Goal: Task Accomplishment & Management: Use online tool/utility

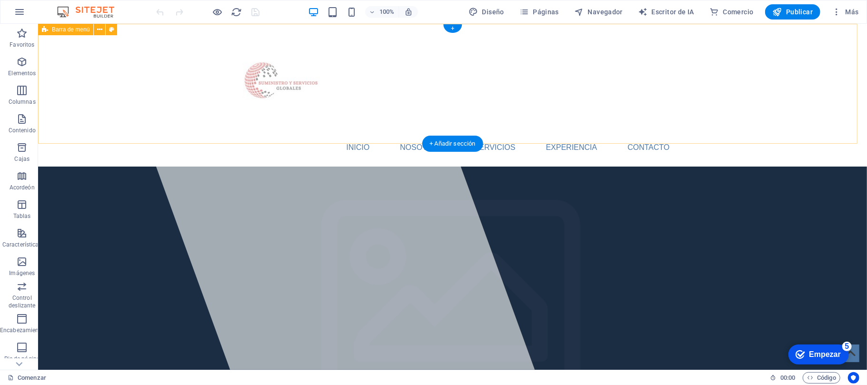
click at [762, 87] on div "INICIO NOSOTROS Servicios EXPERIENCIA Contacto" at bounding box center [452, 94] width 829 height 143
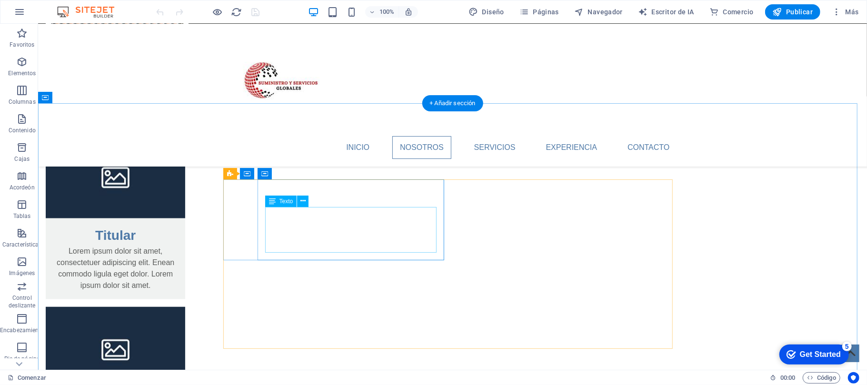
scroll to position [1252, 0]
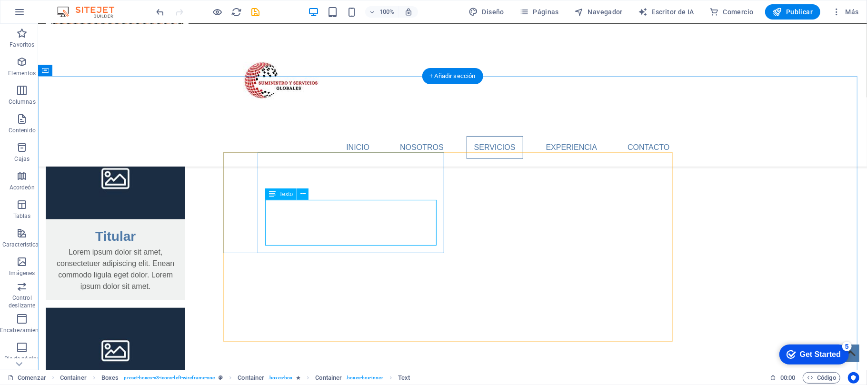
scroll to position [1284, 0]
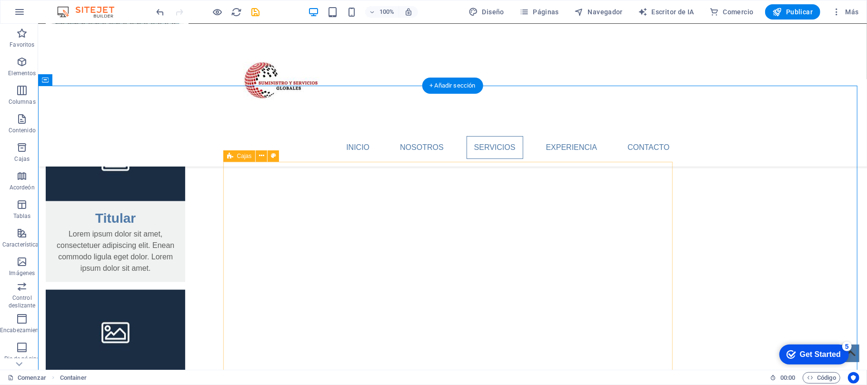
scroll to position [1275, 0]
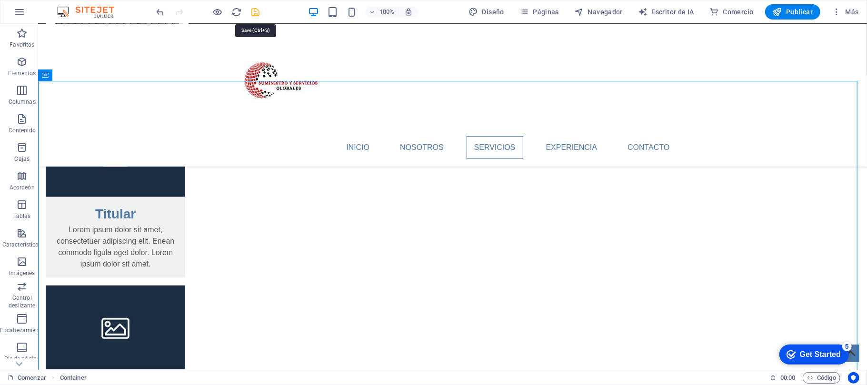
click at [140, 201] on icon "ahorrar" at bounding box center [77, 224] width 124 height 46
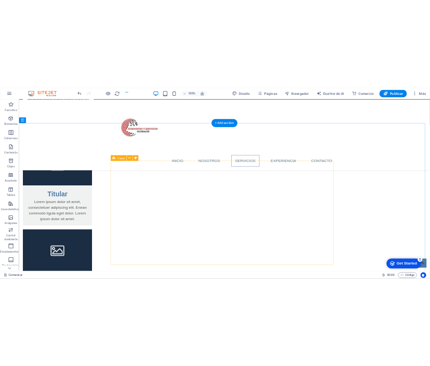
scroll to position [1284, 0]
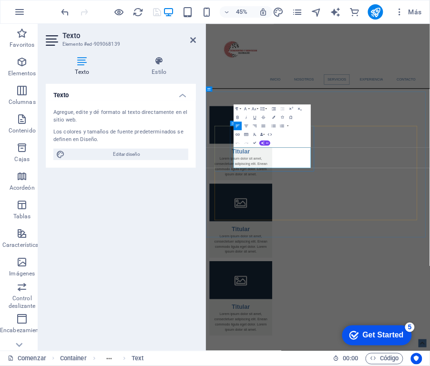
click at [193, 39] on icon at bounding box center [193, 40] width 6 height 8
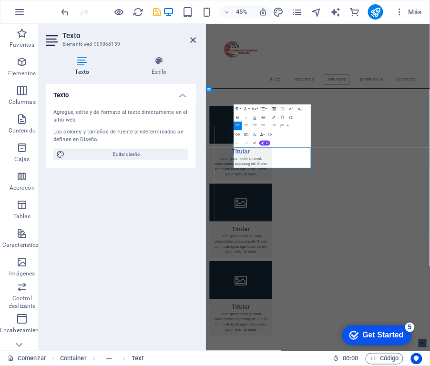
drag, startPoint x: 359, startPoint y: 339, endPoint x: 264, endPoint y: 303, distance: 100.7
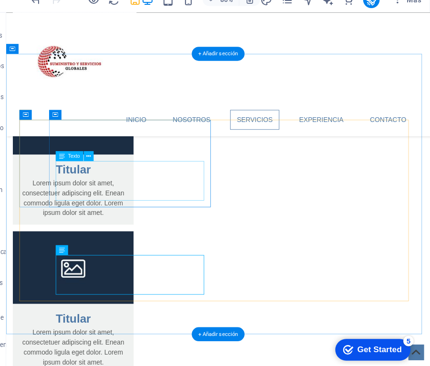
scroll to position [0, 0]
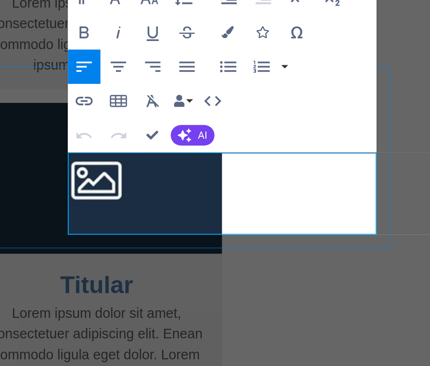
drag, startPoint x: 104, startPoint y: -116, endPoint x: 20, endPoint y: -149, distance: 90.5
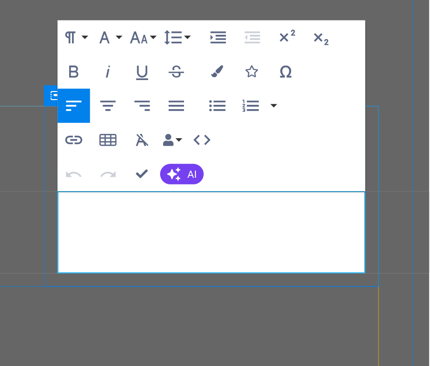
drag, startPoint x: -89, startPoint y: -26, endPoint x: -171, endPoint y: -63, distance: 90.8
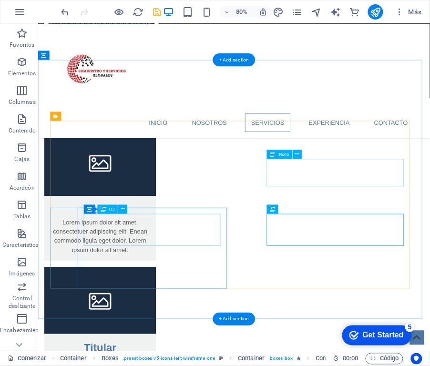
scroll to position [1287, 0]
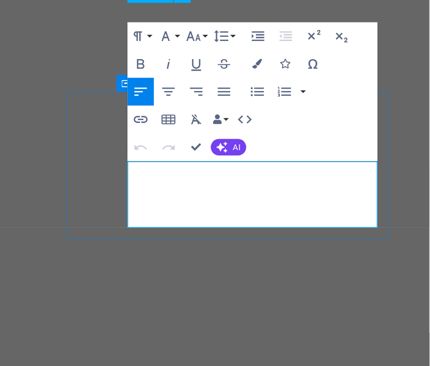
scroll to position [0, 0]
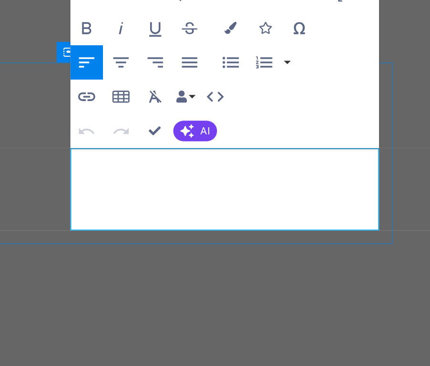
drag, startPoint x: -73, startPoint y: -117, endPoint x: -160, endPoint y: -151, distance: 93.8
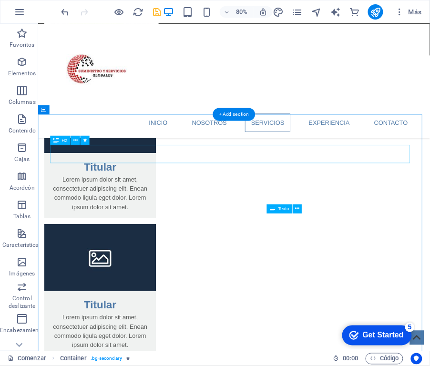
scroll to position [1219, 0]
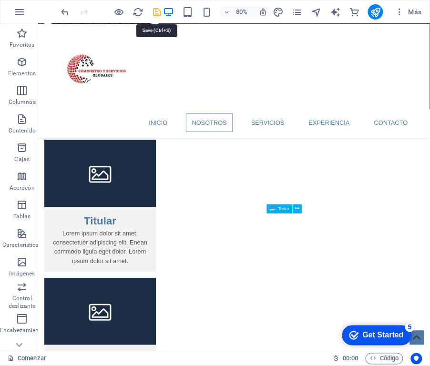
click at [155, 16] on icon "ahorrar" at bounding box center [156, 12] width 11 height 11
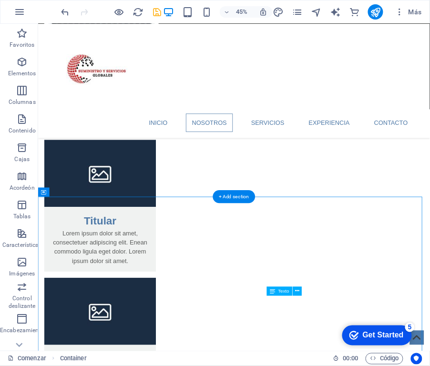
scroll to position [1116, 0]
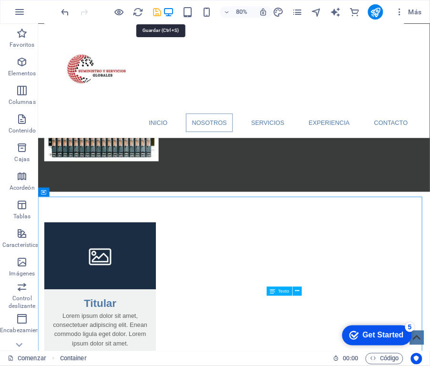
click at [155, 12] on icon "ahorrar" at bounding box center [156, 12] width 11 height 11
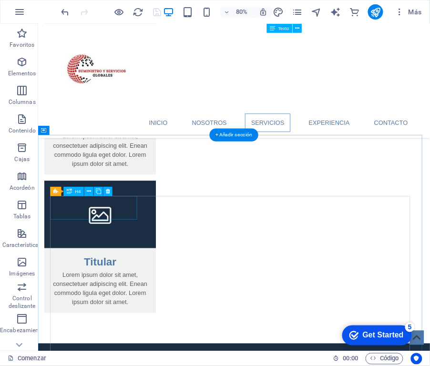
scroll to position [1505, 0]
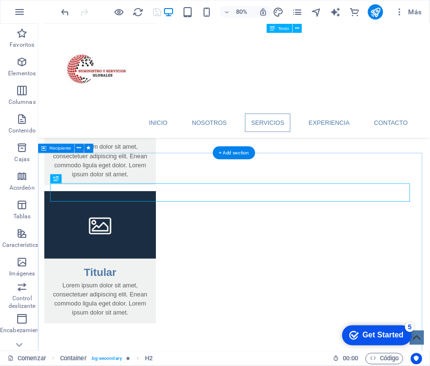
scroll to position [1482, 0]
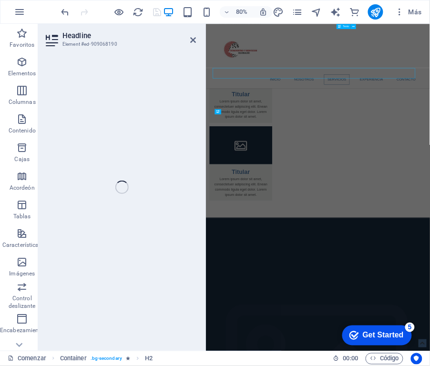
scroll to position [1585, 0]
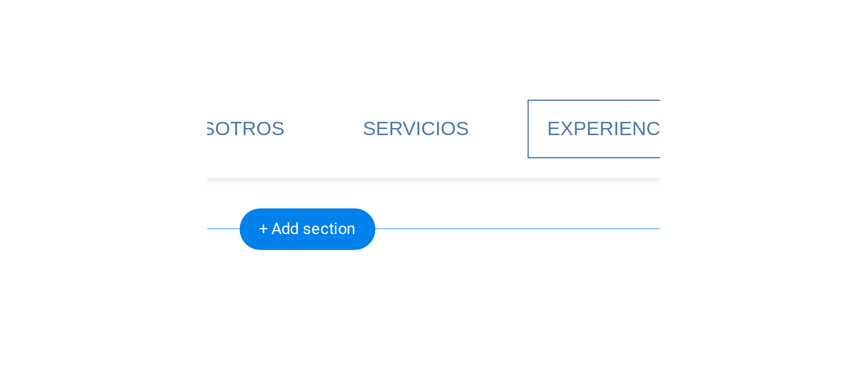
scroll to position [1482, 0]
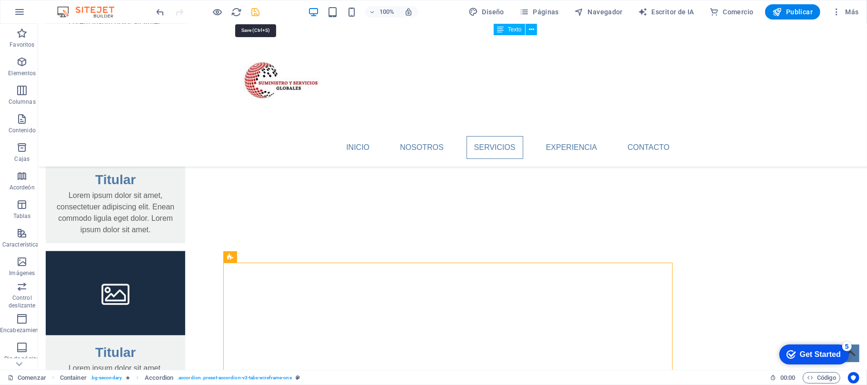
click at [259, 14] on icon "ahorrar" at bounding box center [255, 12] width 11 height 11
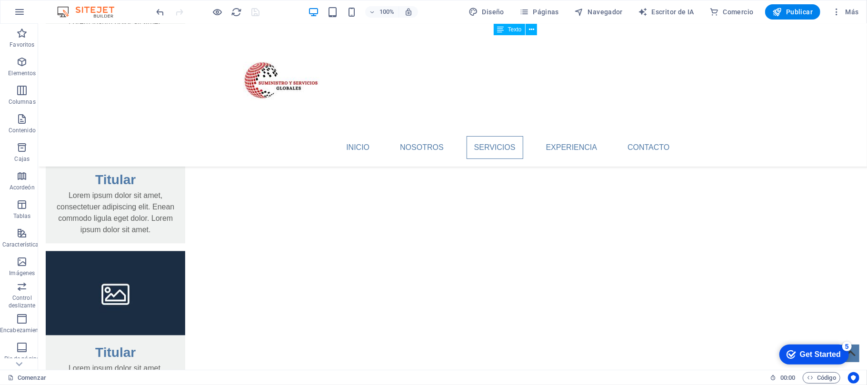
click at [280, 14] on div "100% Diseño Páginas Navegador Escritor de IA Comercio Publicar Más" at bounding box center [414, 137] width 829 height 586
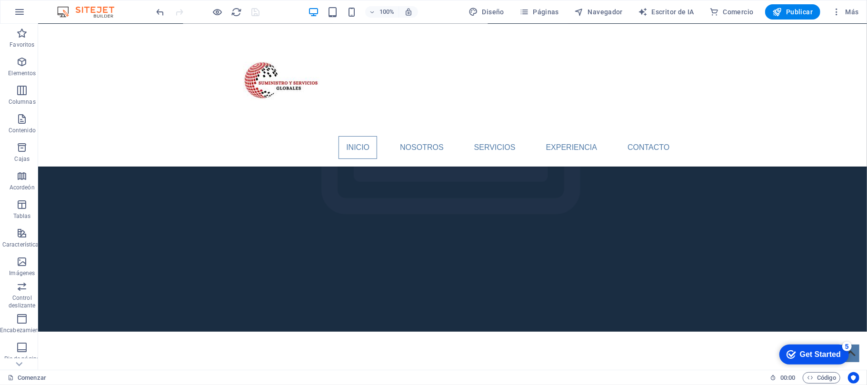
scroll to position [0, 0]
